Goal: Information Seeking & Learning: Find specific page/section

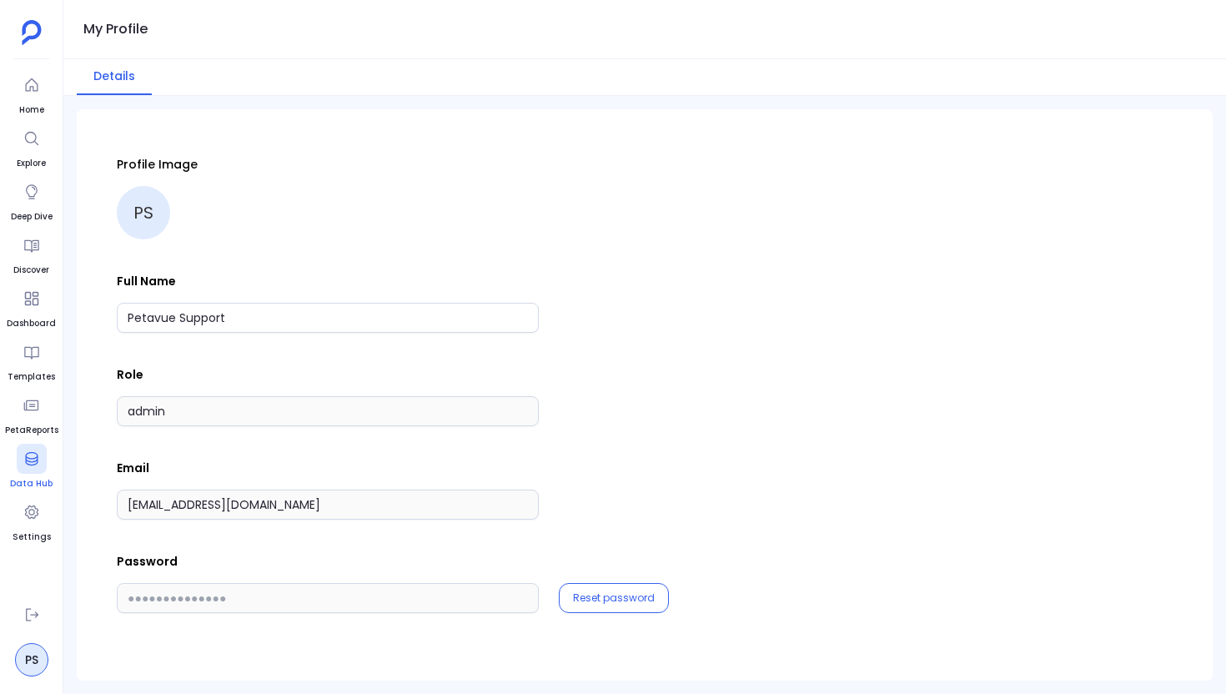
click at [31, 460] on icon at bounding box center [31, 458] width 17 height 17
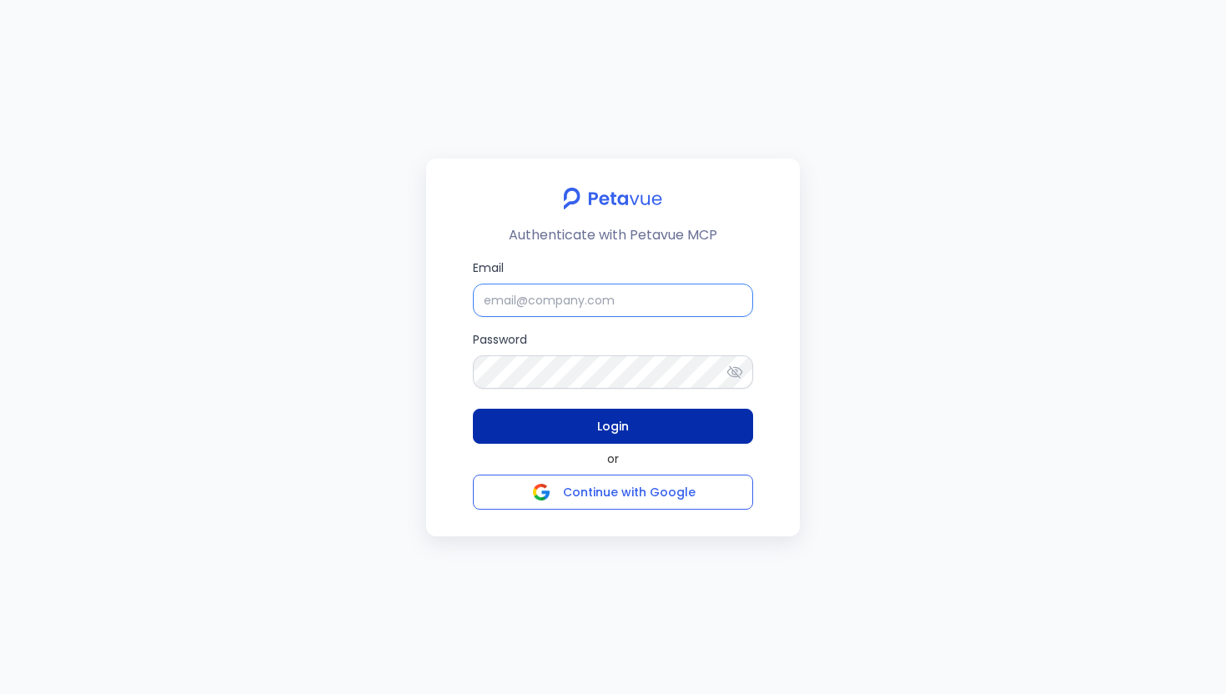
type input "[EMAIL_ADDRESS][DOMAIN_NAME]"
click at [616, 436] on span "Login" at bounding box center [613, 425] width 32 height 23
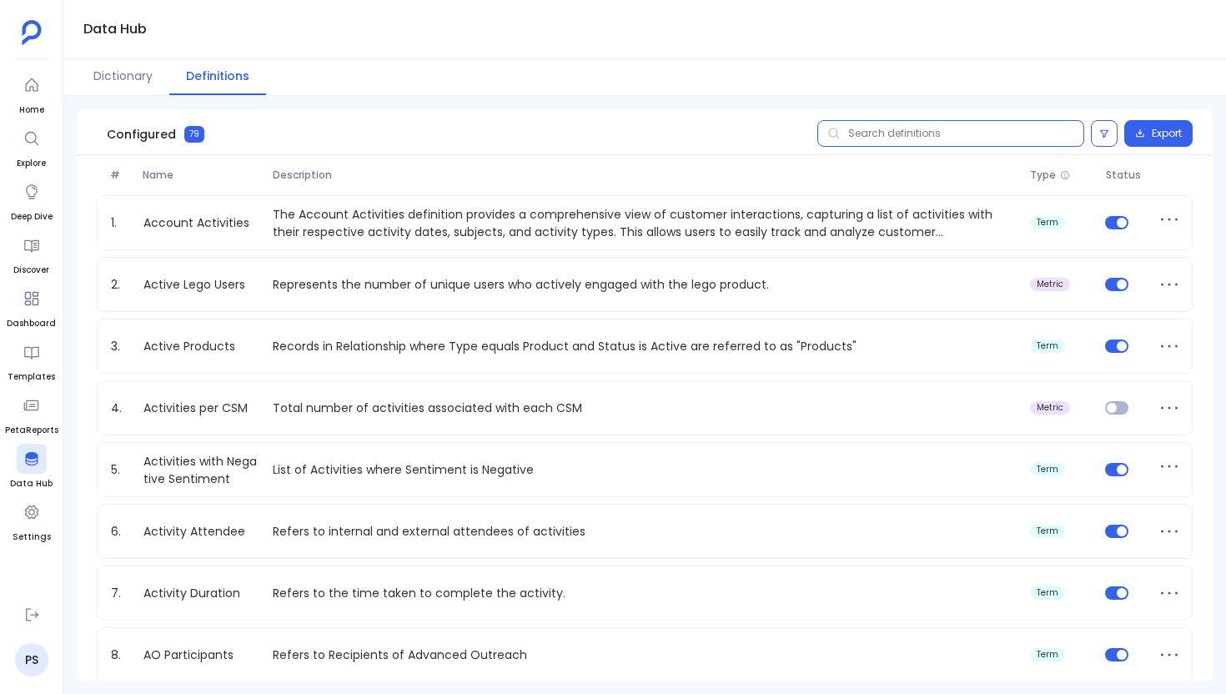
click at [879, 129] on input "text" at bounding box center [950, 133] width 267 height 27
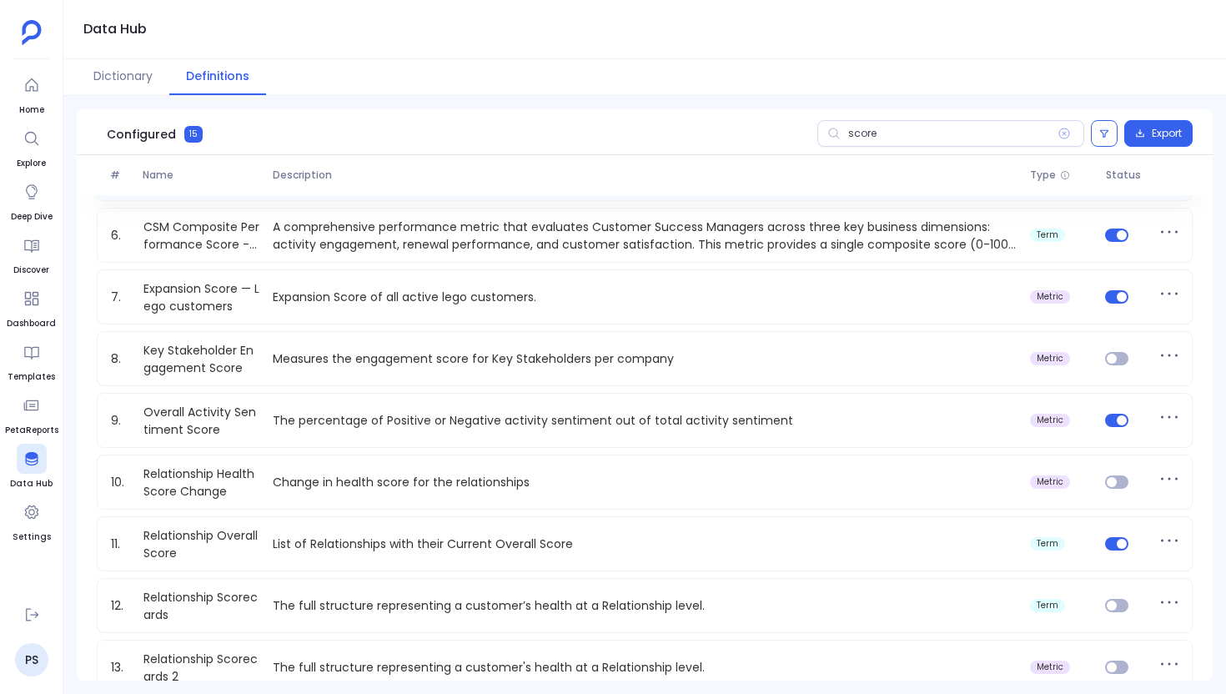
scroll to position [304, 0]
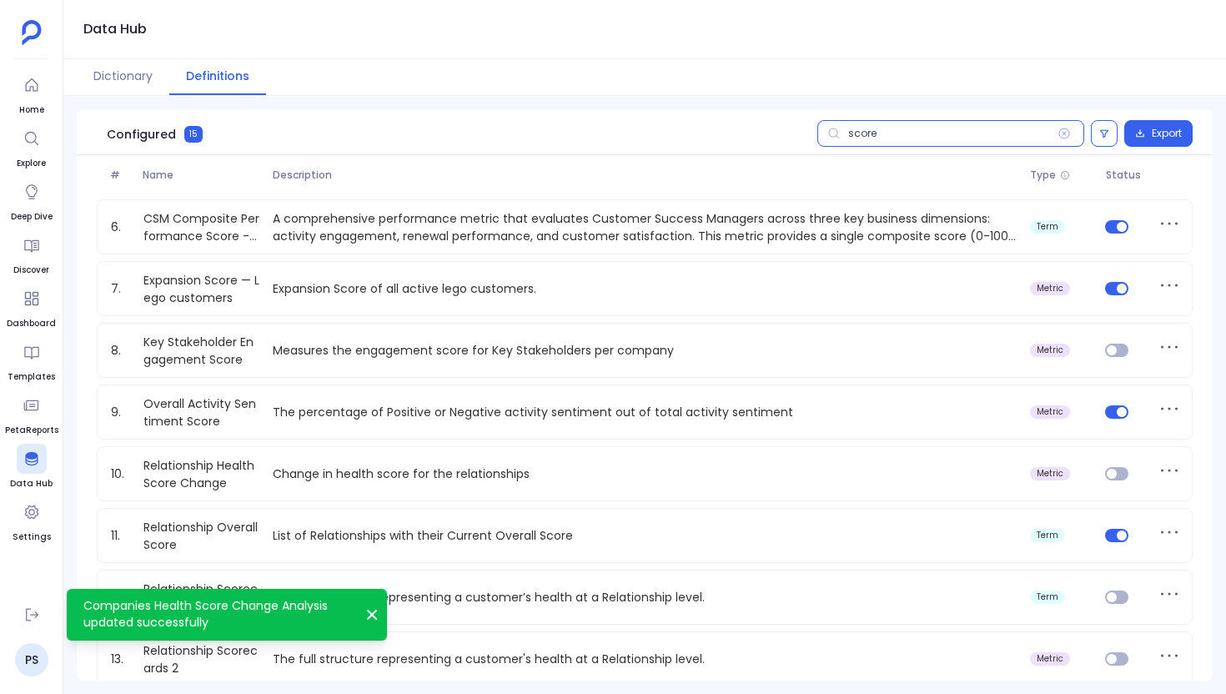
click at [853, 133] on input "score" at bounding box center [950, 133] width 267 height 27
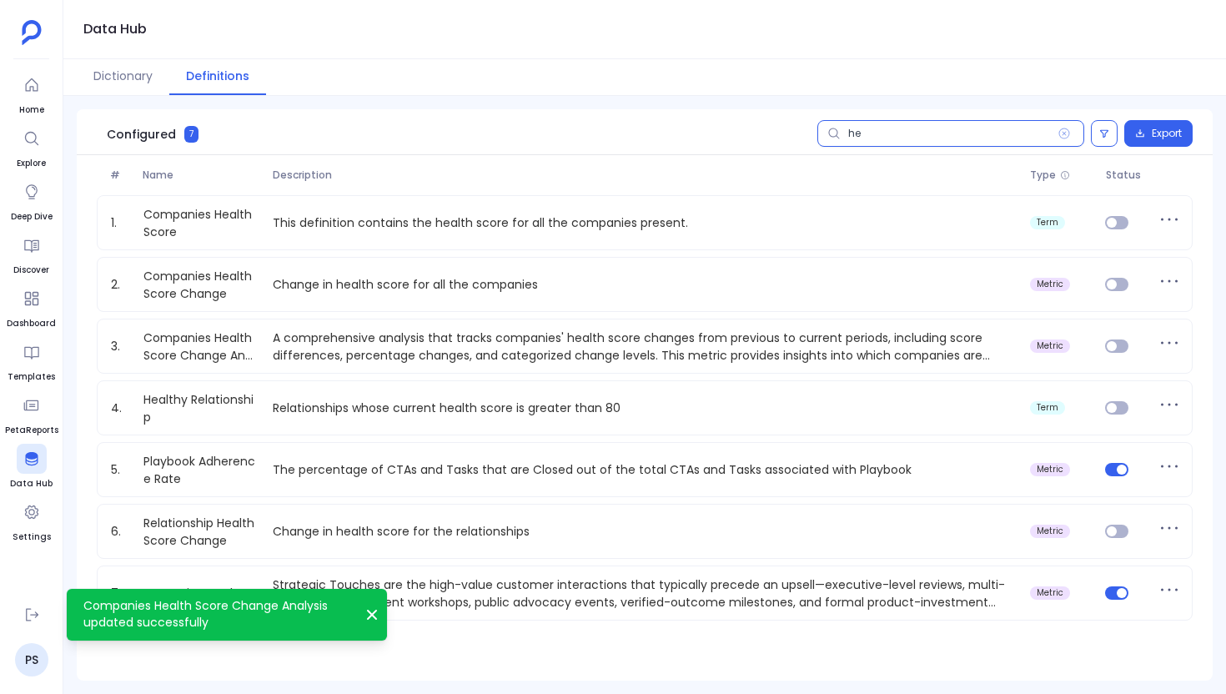
scroll to position [0, 0]
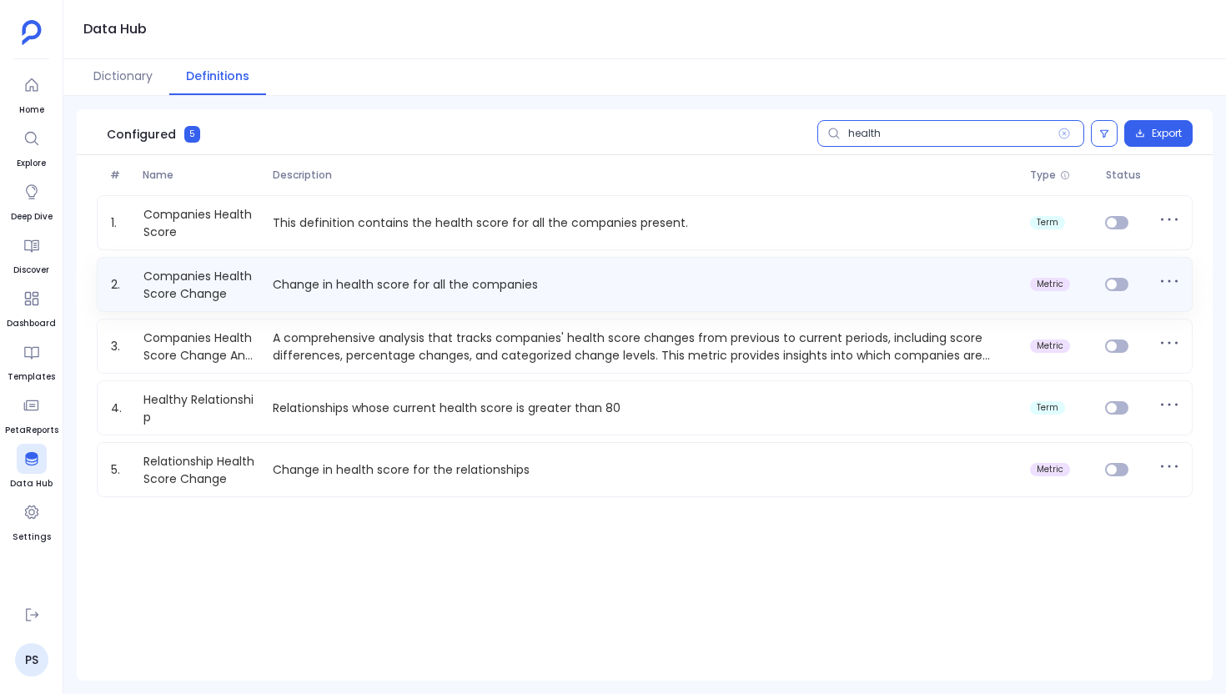
type input "health"
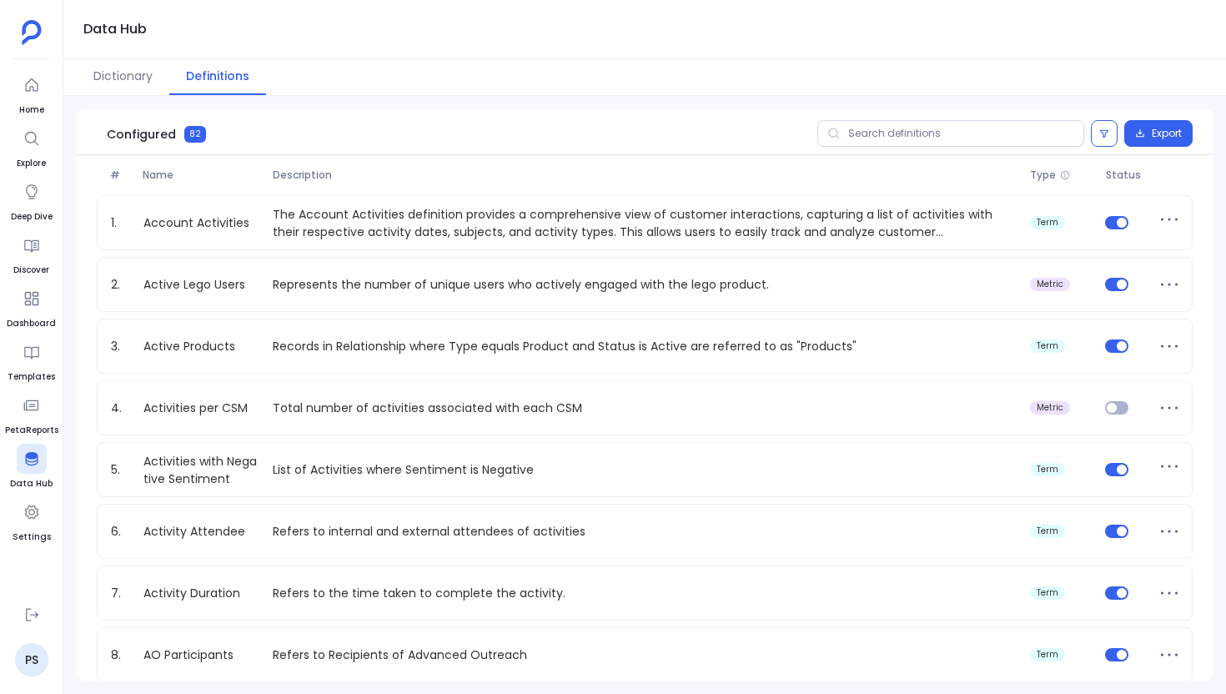
click at [892, 118] on div "Configured 82 Export" at bounding box center [645, 132] width 1136 height 46
click at [885, 133] on input "text" at bounding box center [950, 133] width 267 height 27
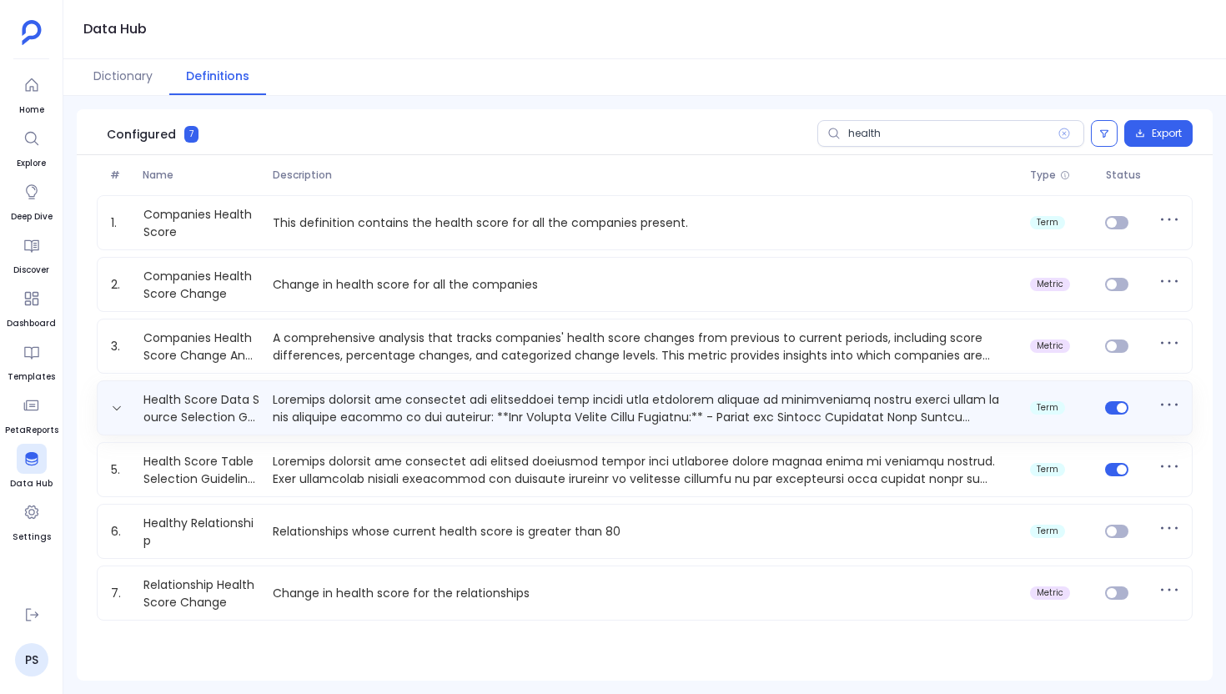
click at [455, 407] on p at bounding box center [644, 407] width 756 height 33
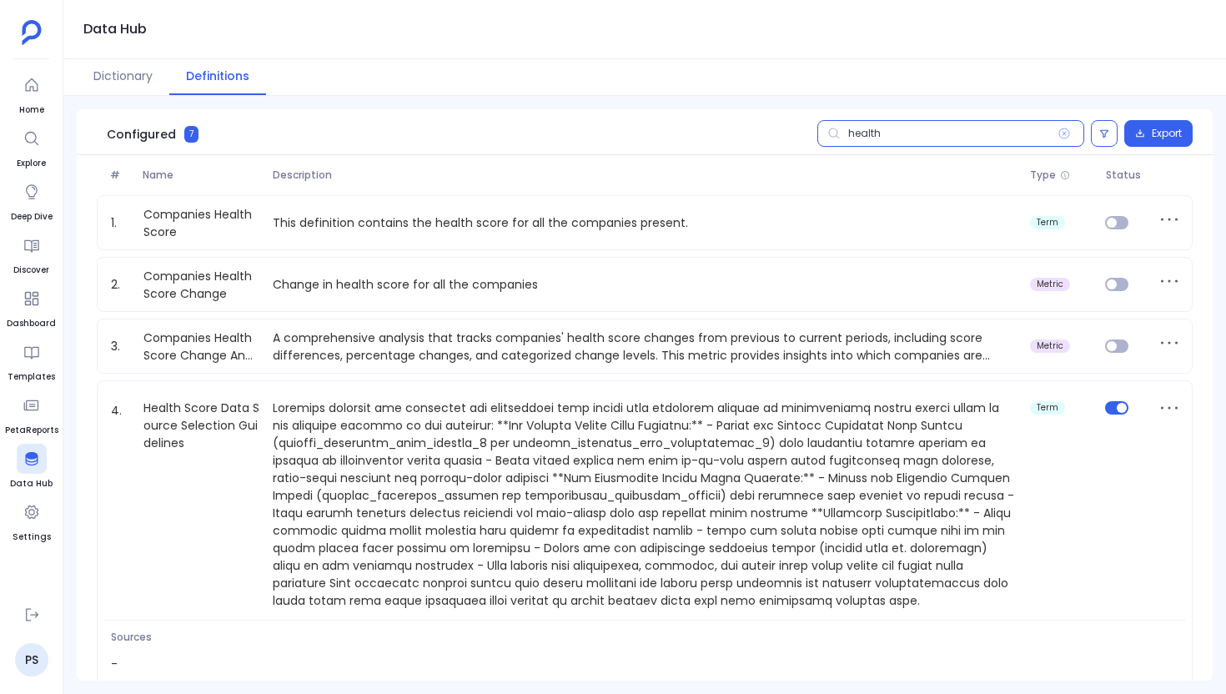
click at [870, 138] on input "health" at bounding box center [950, 133] width 267 height 27
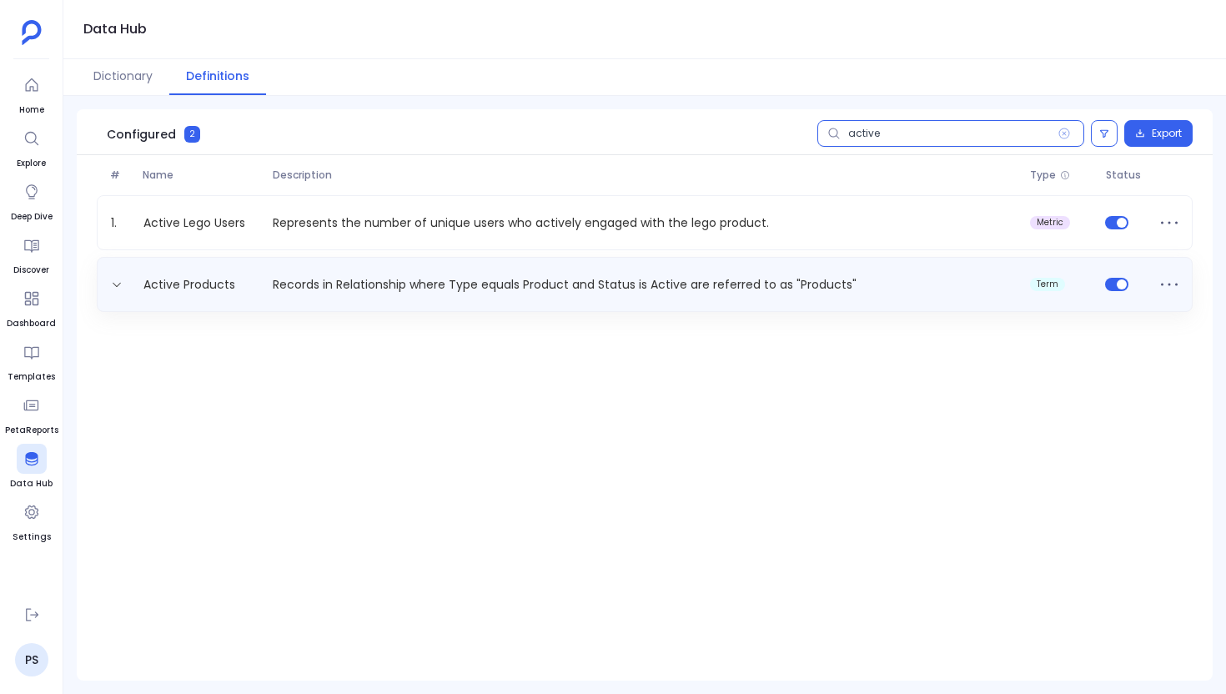
type input "active"
click at [464, 278] on p "Records in Relationship where Type equals Product and Status is Active are refe…" at bounding box center [644, 285] width 756 height 18
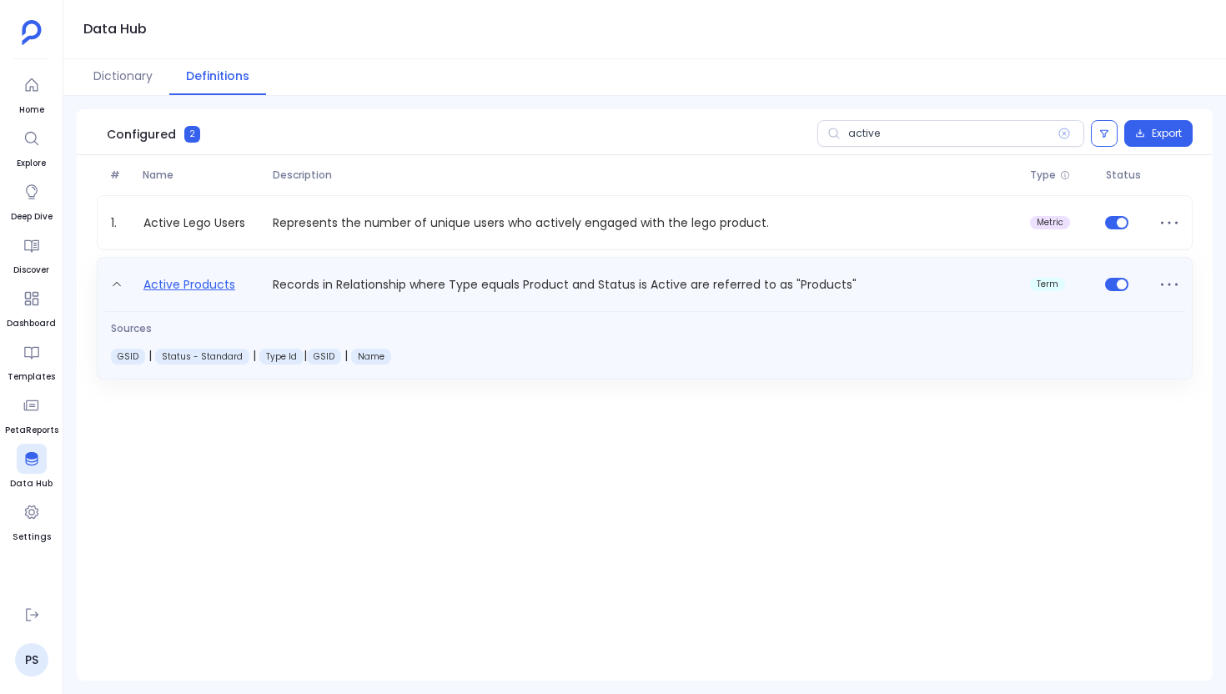
click at [168, 280] on link "Active Products" at bounding box center [189, 287] width 105 height 27
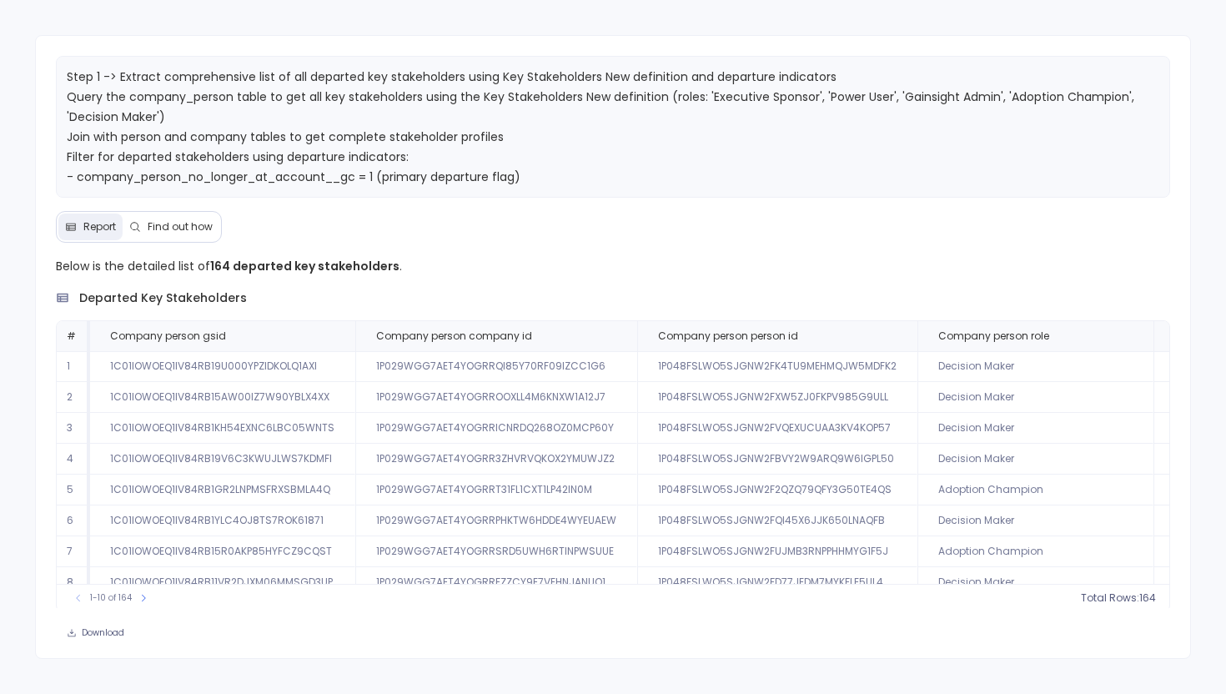
scroll to position [0, 1624]
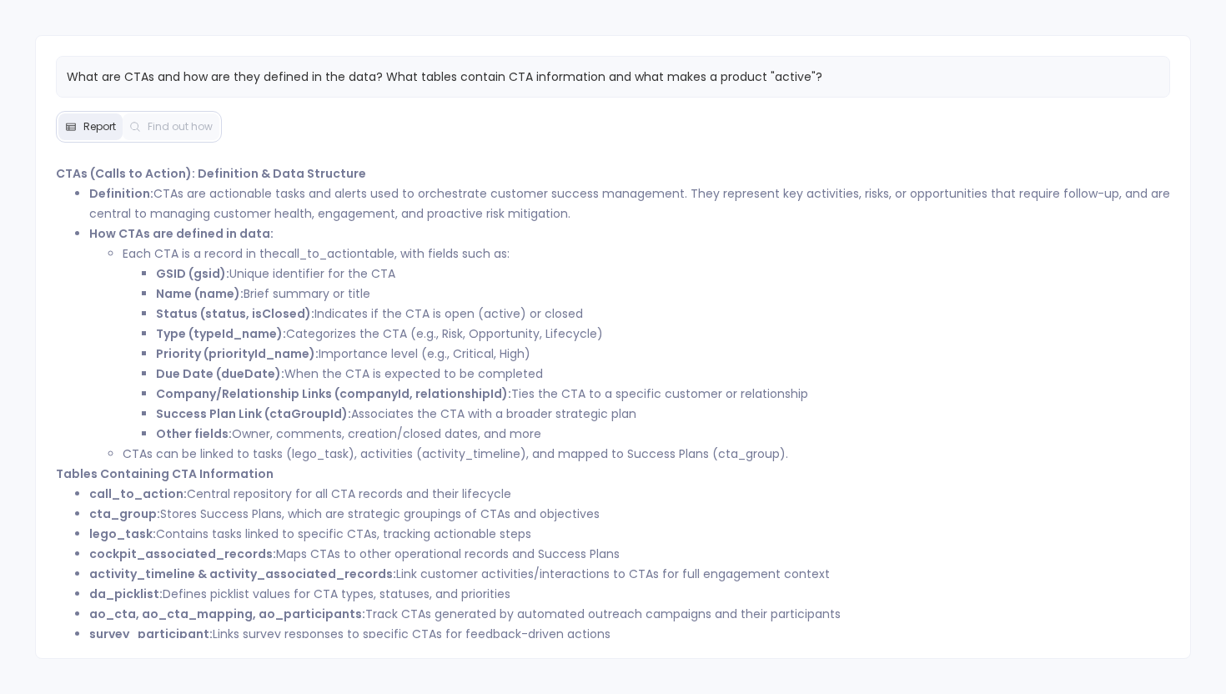
scroll to position [18, 0]
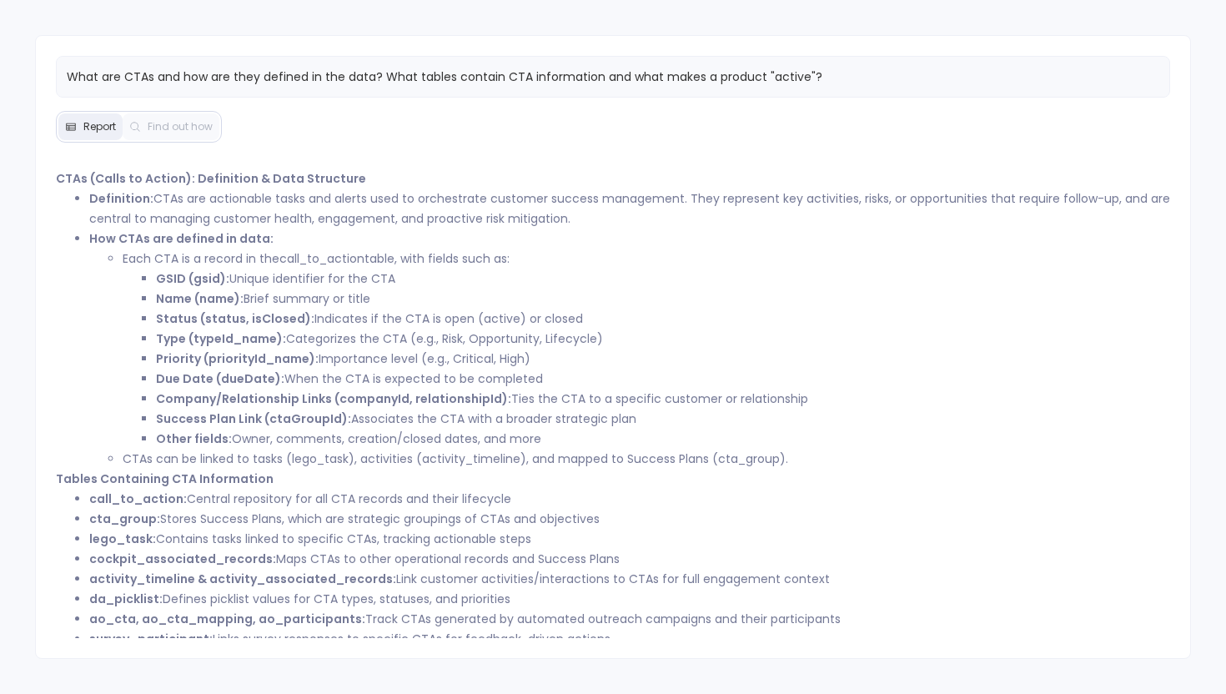
click at [39, 655] on div "What are CTAs and how are they defined in the data? What tables contain CTA inf…" at bounding box center [613, 347] width 1157 height 625
click at [56, 639] on div "What are CTAs and how are they defined in the data? What tables contain CTA inf…" at bounding box center [613, 347] width 1157 height 625
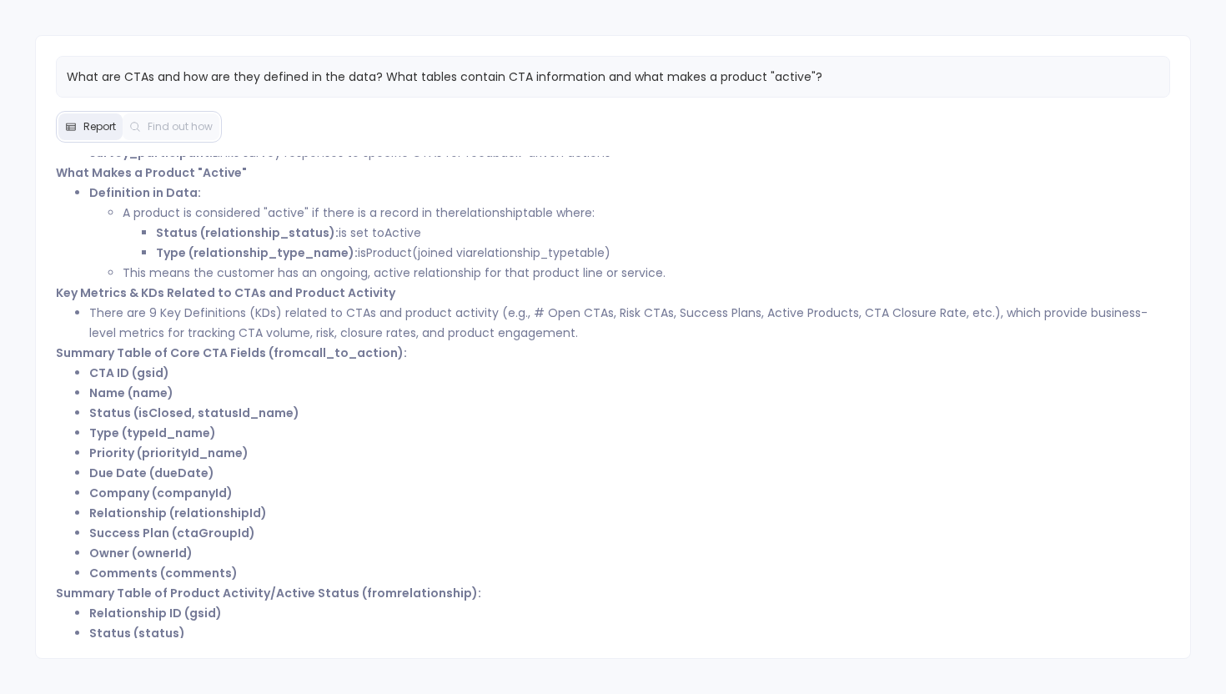
scroll to position [509, 0]
